Goal: Navigation & Orientation: Find specific page/section

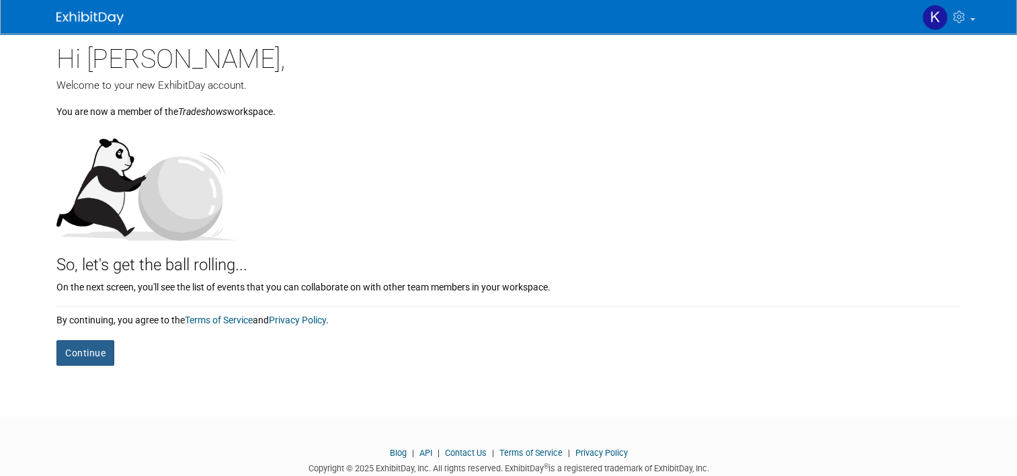
click at [80, 350] on button "Continue" at bounding box center [85, 353] width 58 height 26
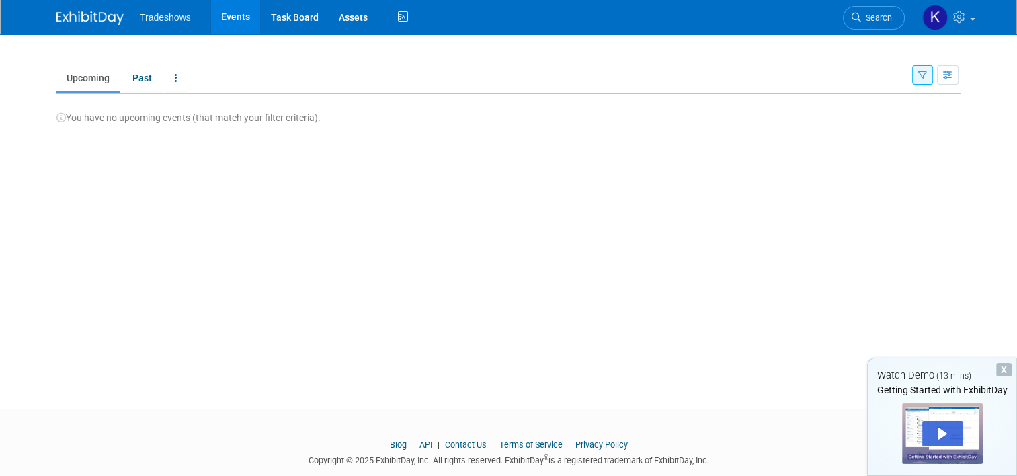
click at [170, 21] on span "Tradeshows" at bounding box center [165, 17] width 51 height 11
click at [222, 16] on link "Events" at bounding box center [235, 17] width 49 height 34
click at [175, 80] on icon at bounding box center [176, 77] width 3 height 9
click at [201, 108] on link "All Events Past and Upcoming" at bounding box center [218, 109] width 107 height 30
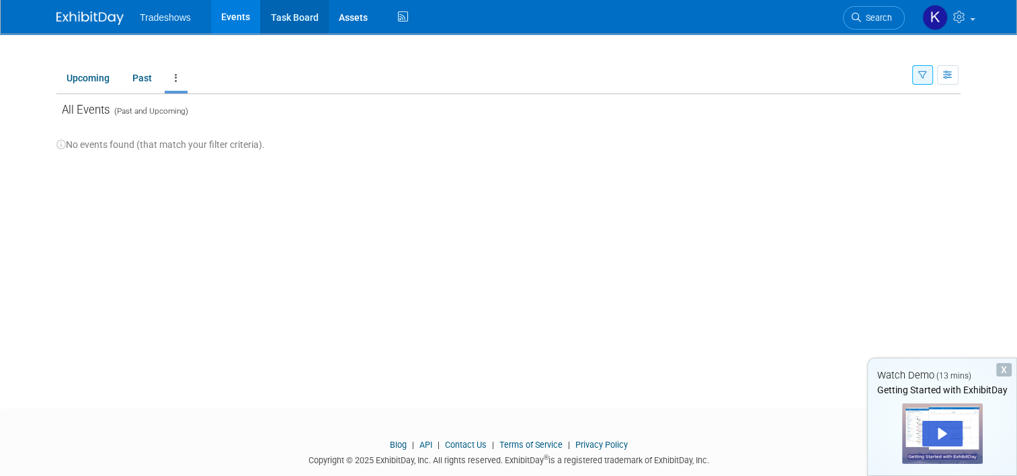
click at [284, 24] on link "Task Board" at bounding box center [295, 17] width 68 height 34
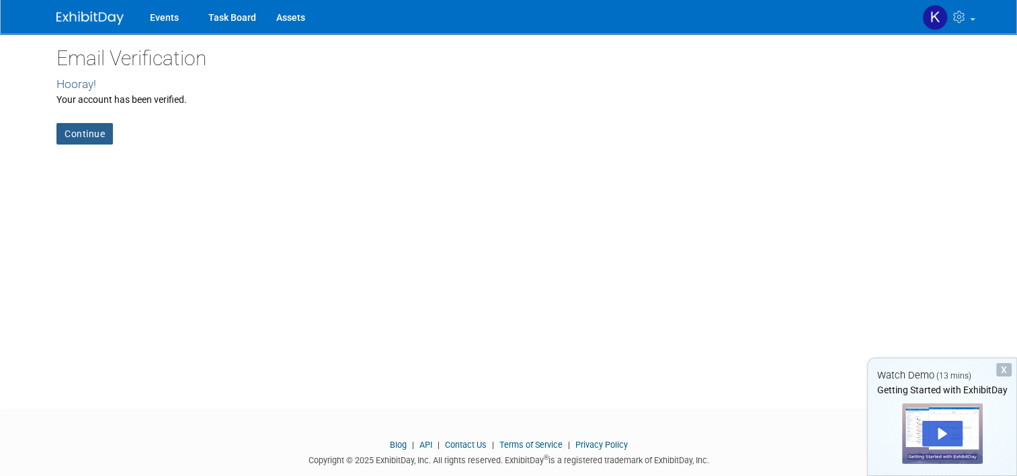
click at [78, 132] on link "Continue" at bounding box center [84, 134] width 56 height 22
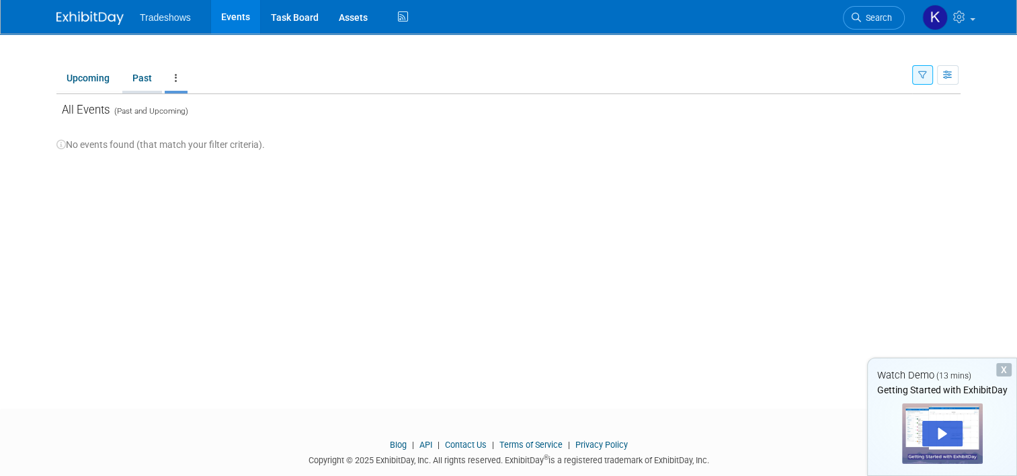
click at [136, 81] on link "Past" at bounding box center [142, 78] width 40 height 26
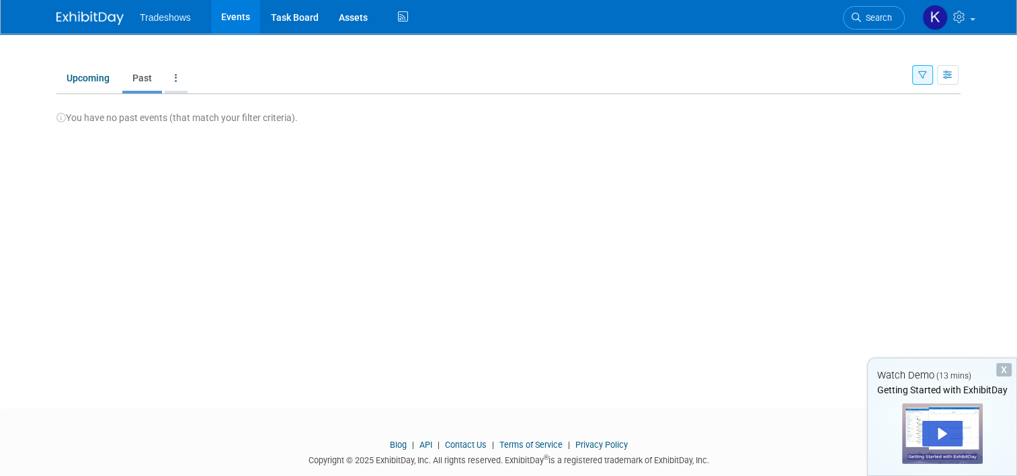
click at [168, 81] on link at bounding box center [176, 78] width 23 height 26
click at [198, 131] on link "Grouped Annually Events grouped by year" at bounding box center [218, 139] width 107 height 30
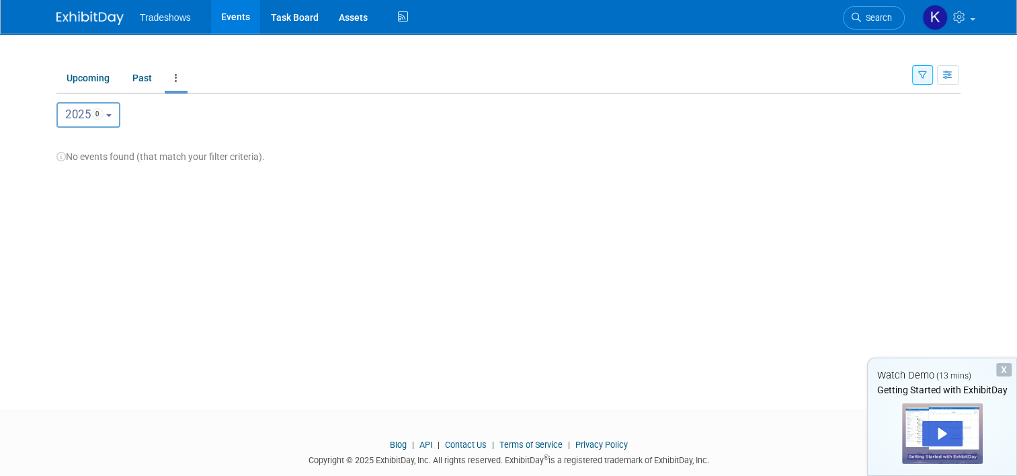
click at [108, 116] on button "2025 0" at bounding box center [88, 115] width 64 height 26
click at [172, 115] on div "2025 <span class="tabBadge yearBadge" >0</span> 2025 0 2025 0" at bounding box center [508, 115] width 904 height 26
click at [92, 80] on link "Upcoming" at bounding box center [87, 78] width 63 height 26
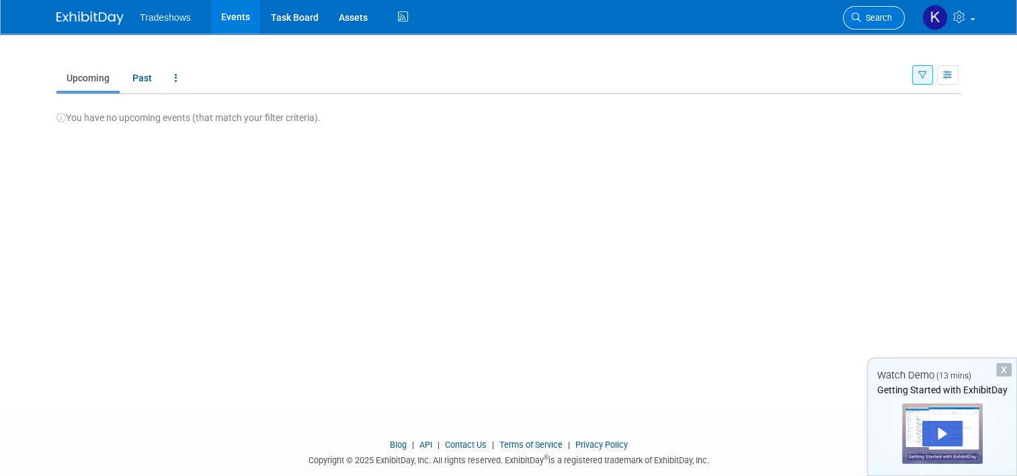
click at [893, 24] on link "Search" at bounding box center [874, 18] width 62 height 24
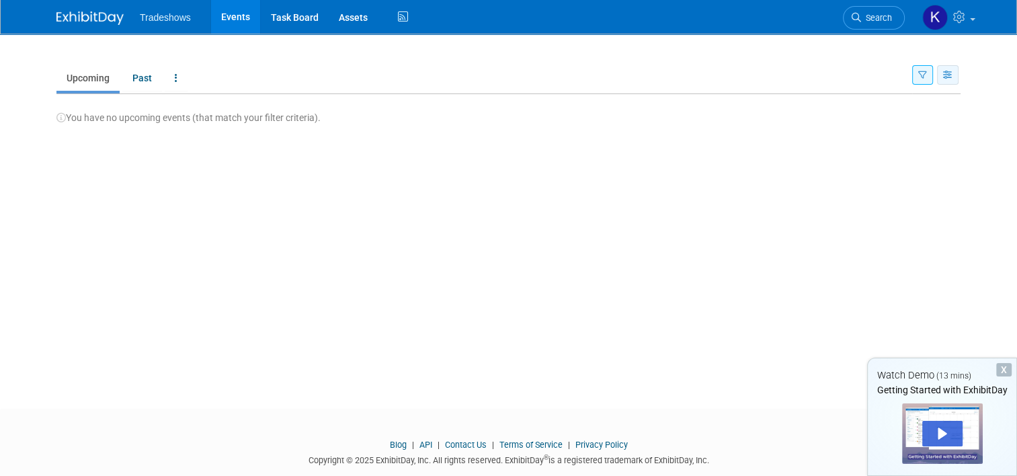
click at [953, 76] on icon "button" at bounding box center [948, 75] width 10 height 9
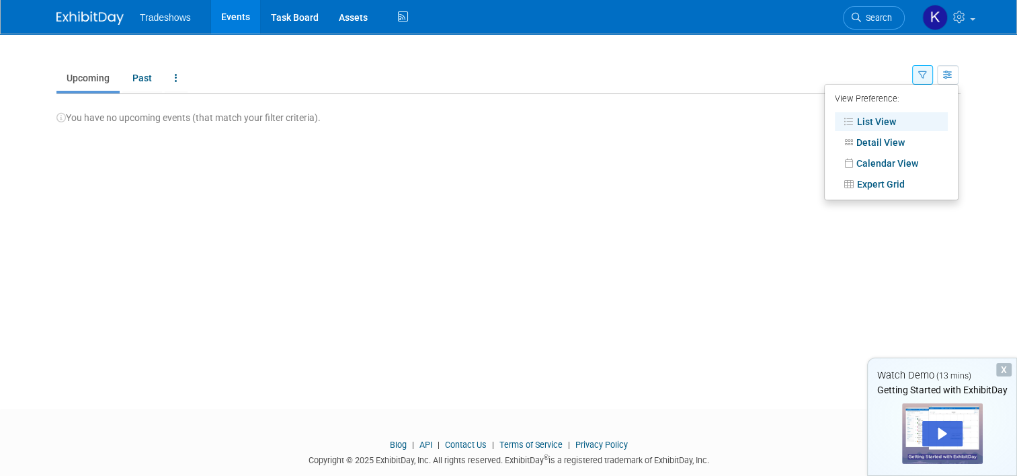
click at [788, 218] on div "New Event Duplicate Event Warning There is another event in your workspace with…" at bounding box center [508, 209] width 924 height 351
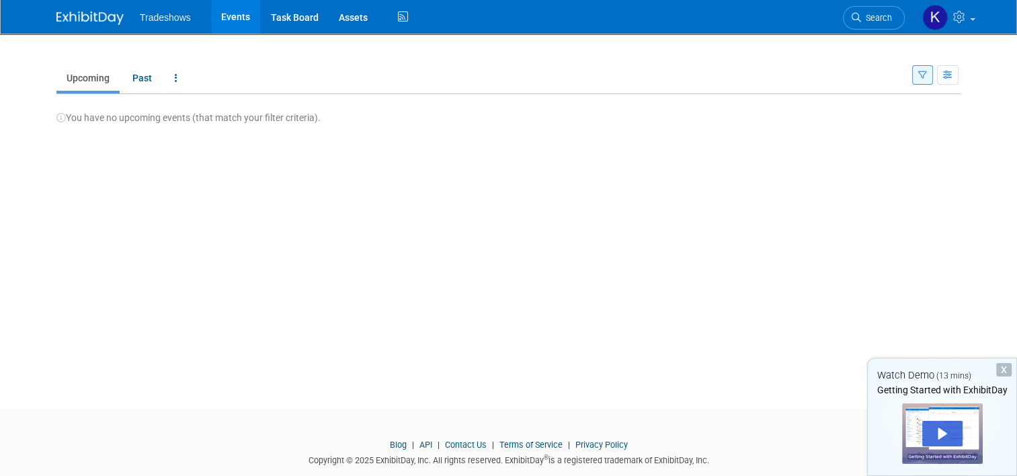
click at [943, 414] on div at bounding box center [942, 433] width 81 height 60
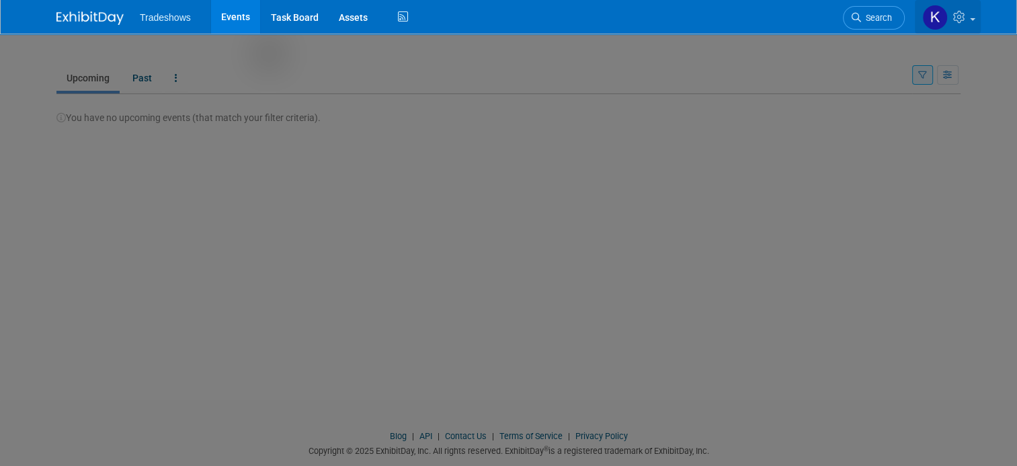
click at [967, 19] on icon at bounding box center [960, 17] width 15 height 12
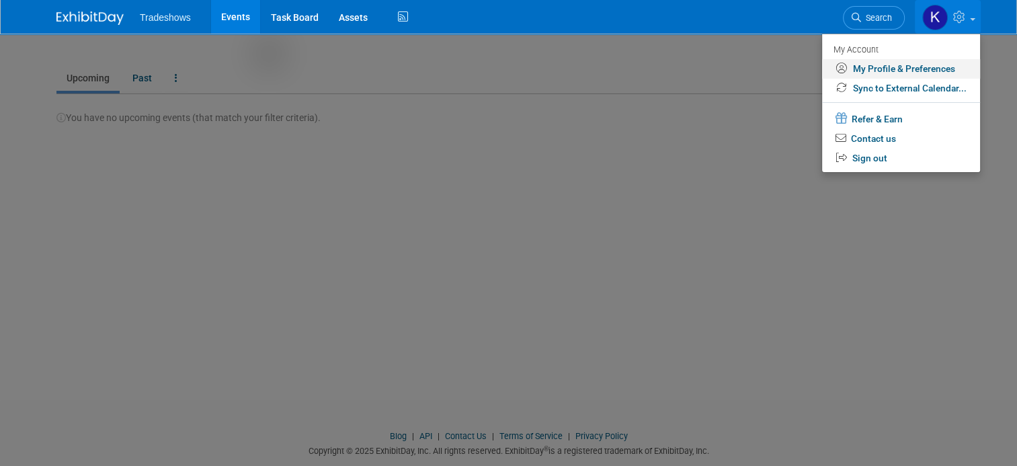
click at [911, 69] on link "My Profile & Preferences" at bounding box center [901, 68] width 158 height 19
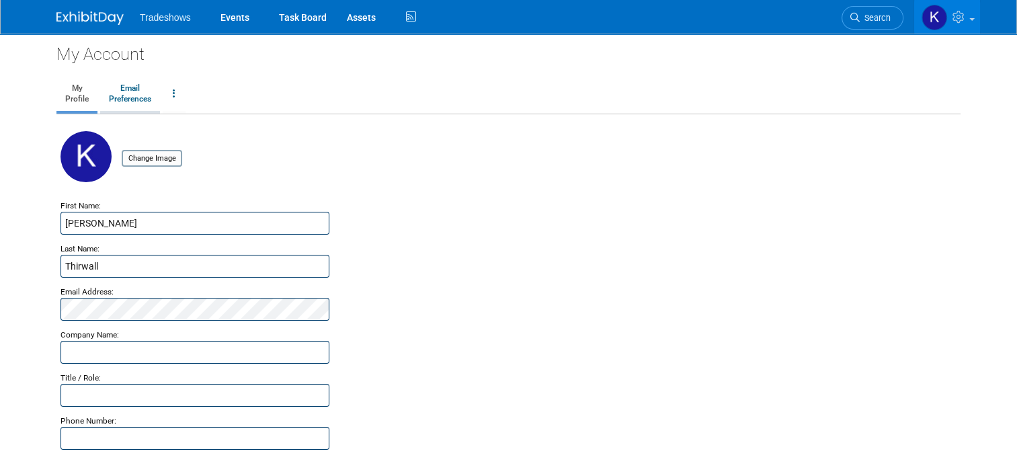
click at [124, 91] on link "Email Preferences" at bounding box center [130, 94] width 60 height 34
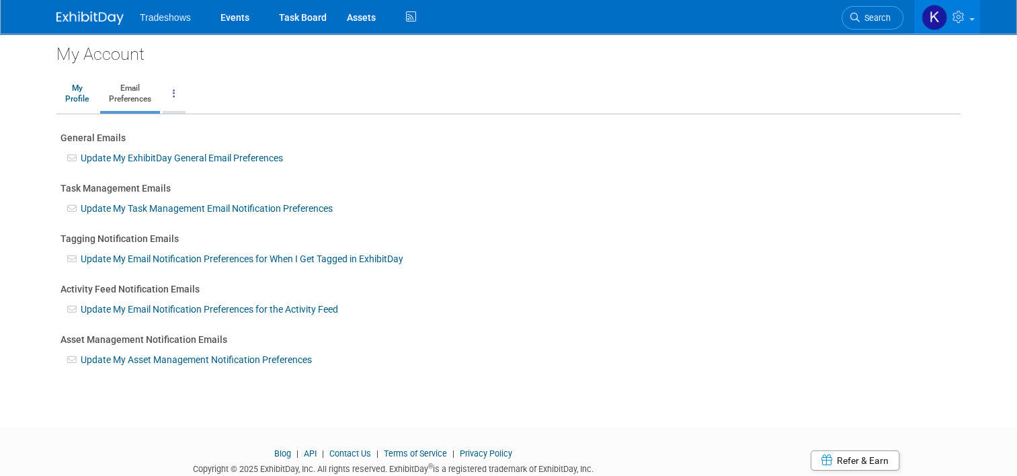
click at [173, 93] on icon at bounding box center [174, 93] width 3 height 9
click at [254, 93] on ul "My Profile Email Preferences Change Account Password Close my Account" at bounding box center [508, 95] width 904 height 38
click at [942, 19] on img at bounding box center [935, 18] width 26 height 26
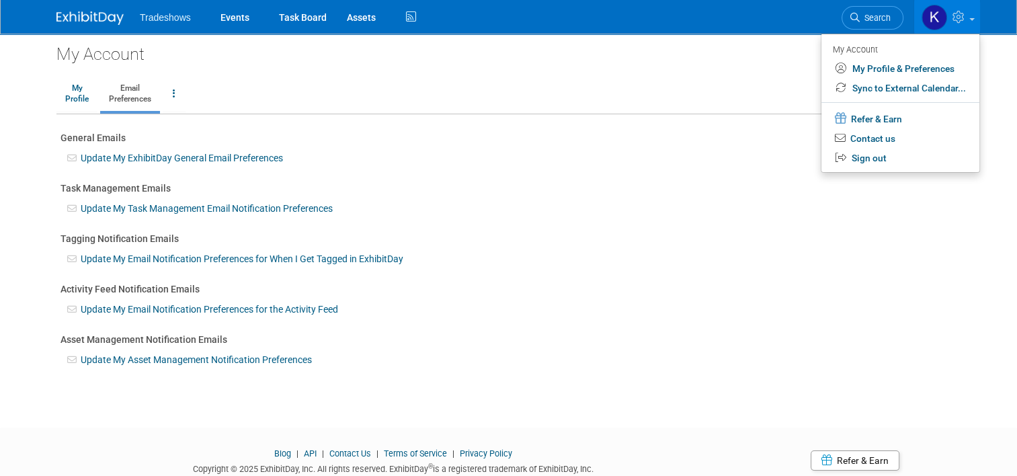
click at [767, 126] on div "My Account My Profile Email Preferences Change Account Password Close my Accoun…" at bounding box center [508, 219] width 924 height 370
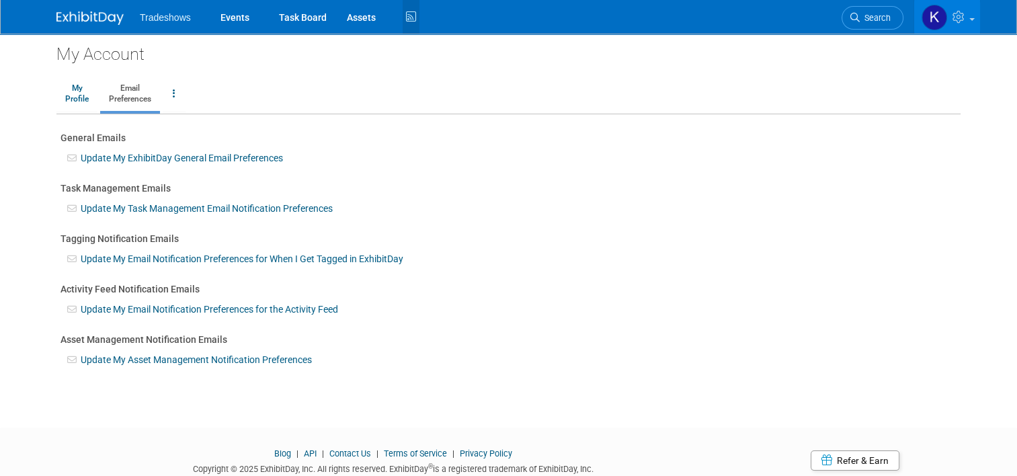
click at [403, 19] on icon at bounding box center [411, 17] width 17 height 21
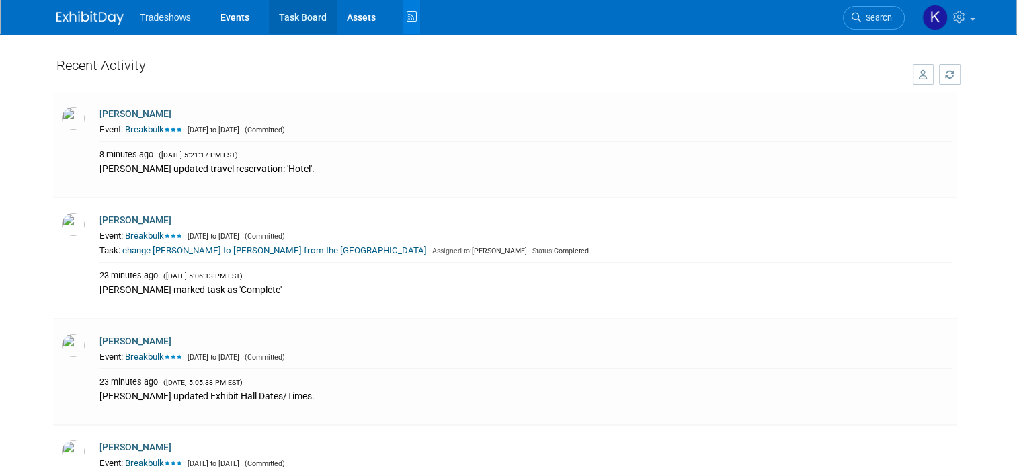
click at [293, 19] on link "Task Board" at bounding box center [303, 17] width 68 height 34
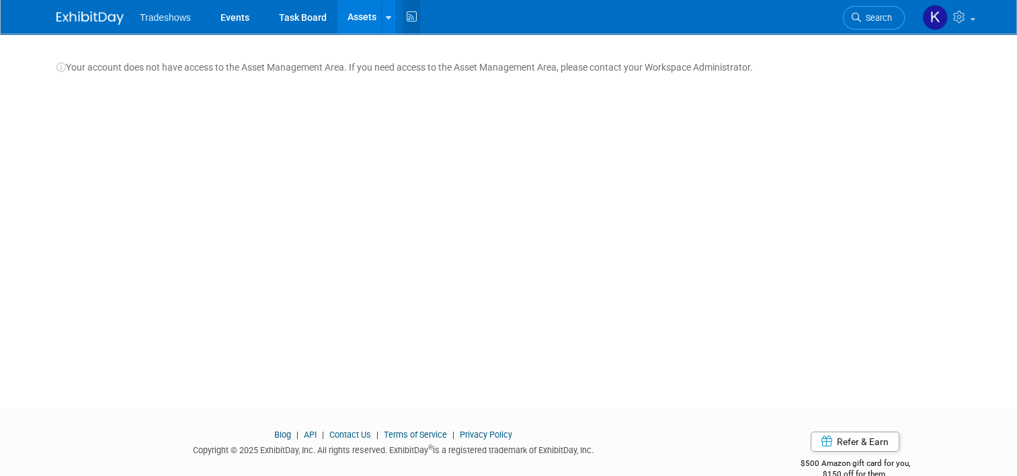
click at [403, 18] on icon at bounding box center [411, 17] width 17 height 21
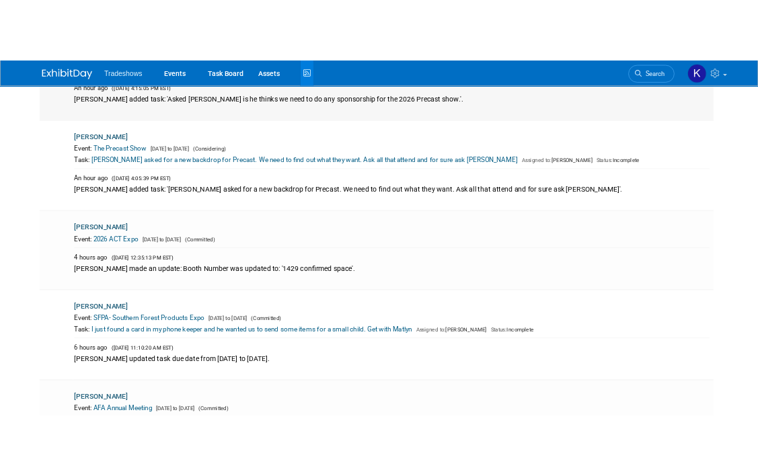
scroll to position [807, 0]
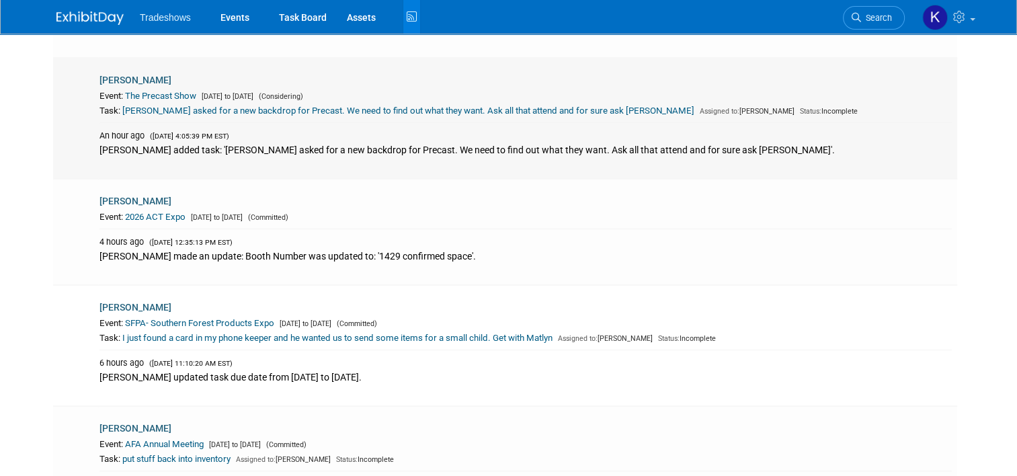
drag, startPoint x: 93, startPoint y: 151, endPoint x: 780, endPoint y: 170, distance: 687.3
click at [780, 170] on td "[PERSON_NAME] Event: The Precast Show [DATE] to [DATE] (Considering) Task: [PER…" at bounding box center [527, 118] width 859 height 121
drag, startPoint x: 780, startPoint y: 170, endPoint x: 702, endPoint y: 149, distance: 80.2
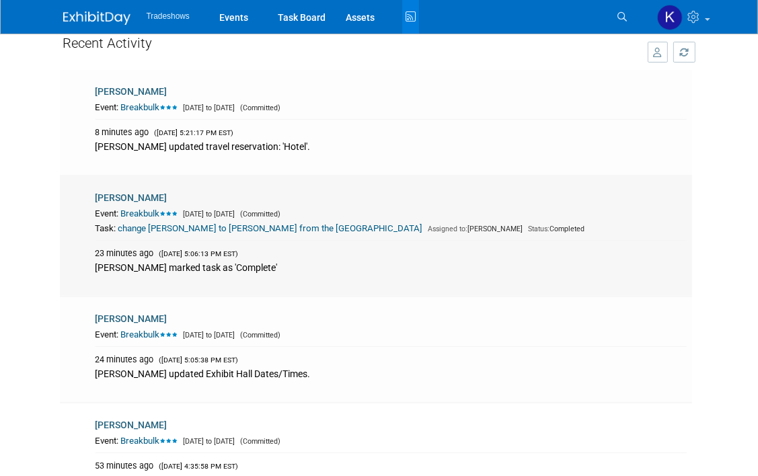
scroll to position [0, 0]
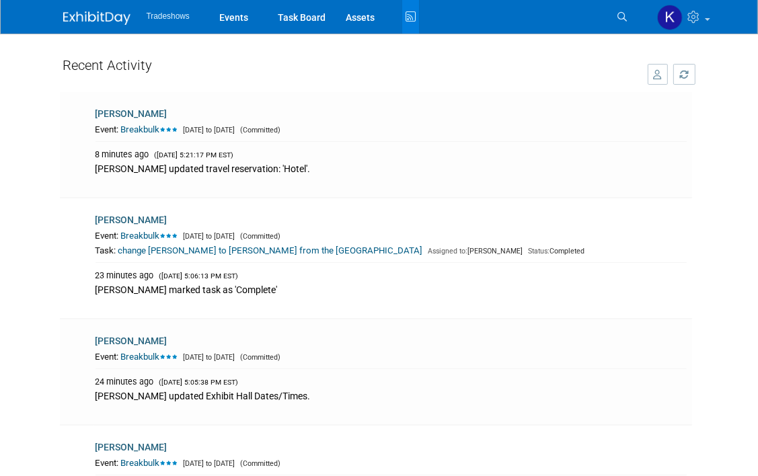
click at [179, 17] on span "Tradeshows" at bounding box center [168, 15] width 43 height 9
click at [242, 17] on link "Events" at bounding box center [233, 17] width 49 height 34
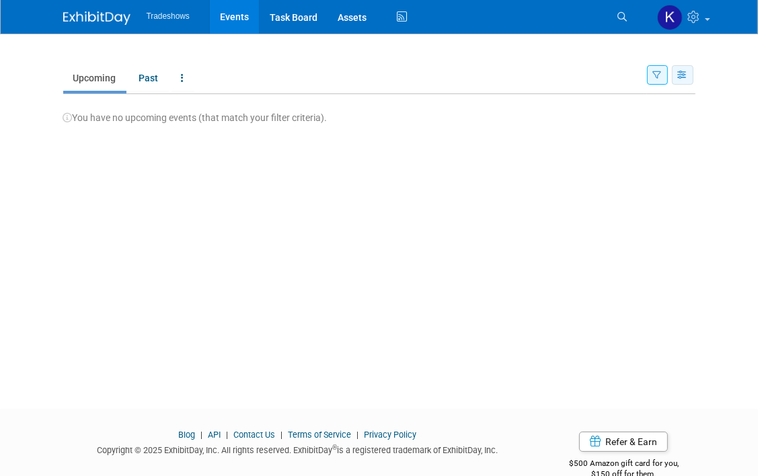
click at [678, 77] on icon "button" at bounding box center [683, 75] width 10 height 9
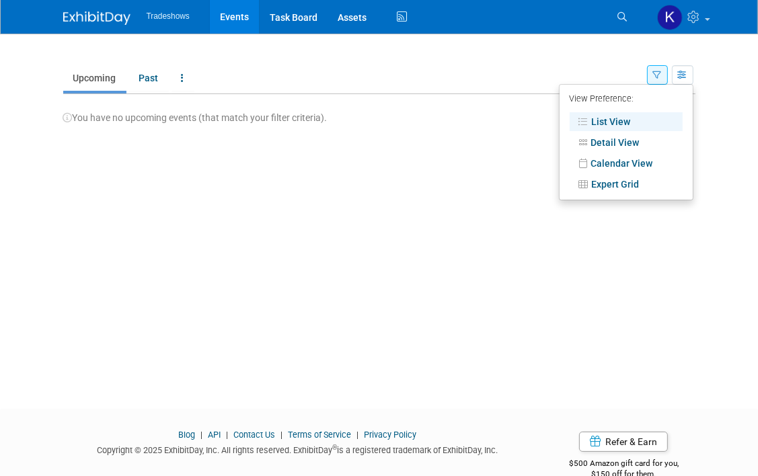
click at [307, 94] on div "You have no upcoming events (that match your filter criteria)." at bounding box center [379, 109] width 632 height 30
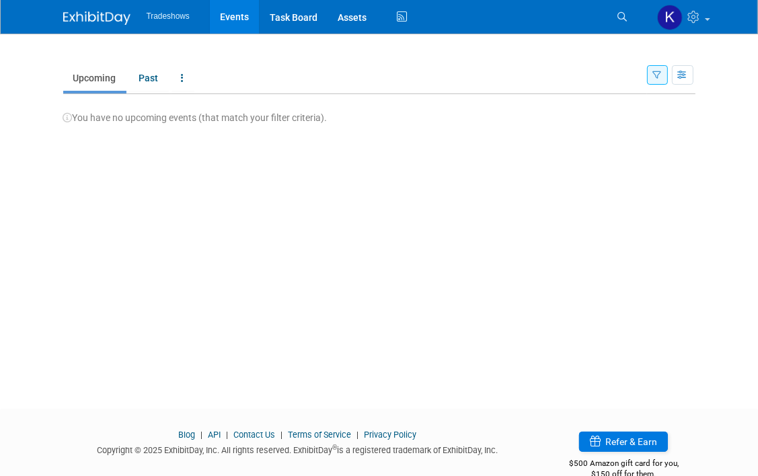
click at [637, 448] on link "Refer & Earn" at bounding box center [623, 442] width 89 height 20
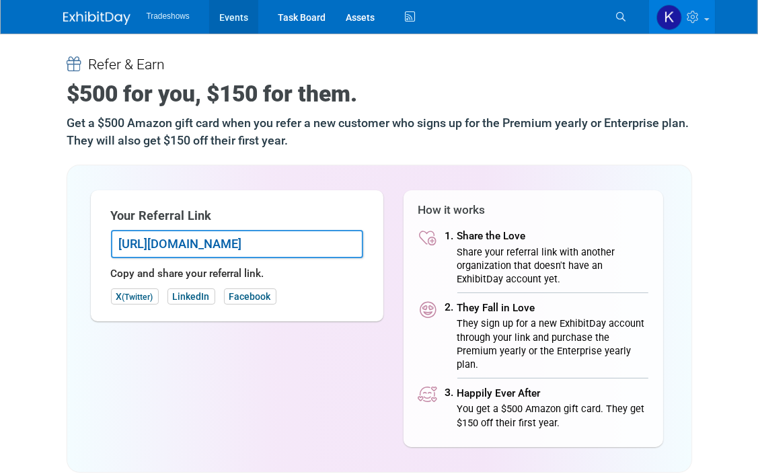
click at [226, 18] on link "Events" at bounding box center [233, 17] width 49 height 34
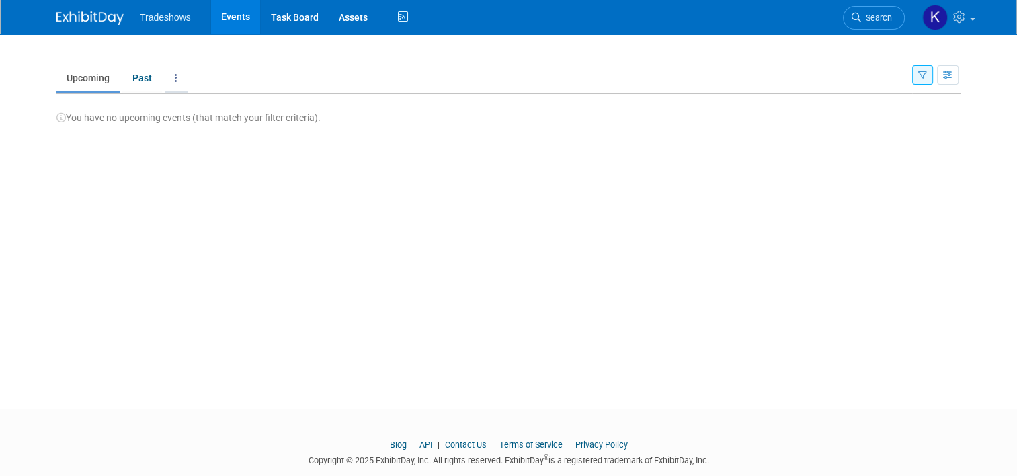
click at [169, 79] on link at bounding box center [176, 78] width 23 height 26
click at [130, 85] on link "Past" at bounding box center [142, 78] width 40 height 26
click at [69, 117] on span "You have no past events (that match your filter criteria)." at bounding box center [176, 117] width 241 height 11
click at [76, 82] on link "Upcoming" at bounding box center [87, 78] width 63 height 26
click at [296, 22] on link "Task Board" at bounding box center [295, 17] width 68 height 34
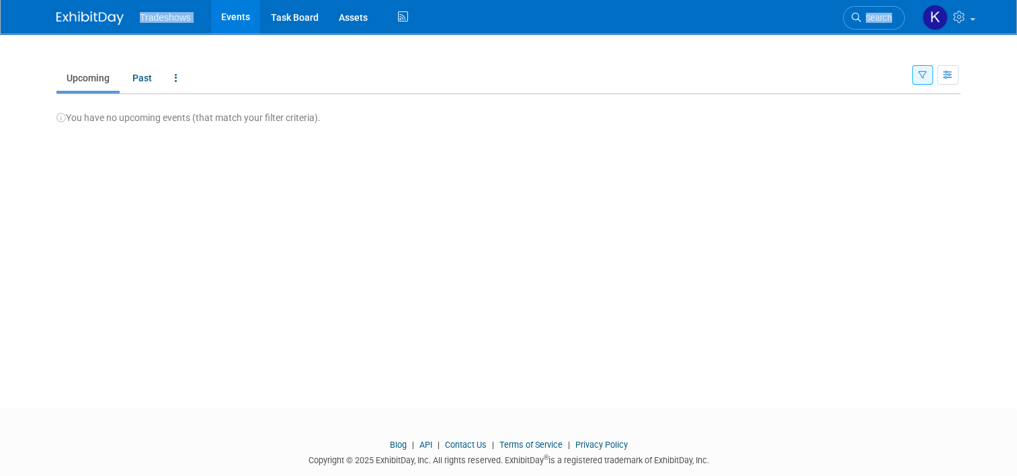
drag, startPoint x: 41, startPoint y: 13, endPoint x: 93, endPoint y: 16, distance: 52.5
click at [93, 16] on div "Tradeshows Events Task Board Assets Activity Feed My Account My Profile & Prefe…" at bounding box center [508, 17] width 924 height 34
